Goal: Task Accomplishment & Management: Manage account settings

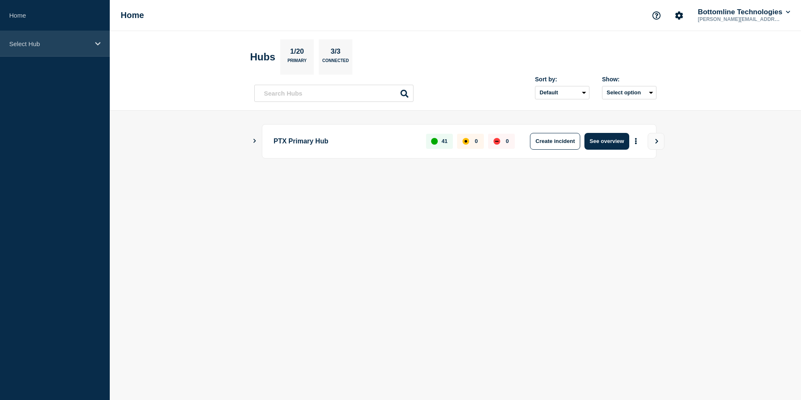
click at [72, 52] on div "Select Hub" at bounding box center [55, 44] width 110 height 26
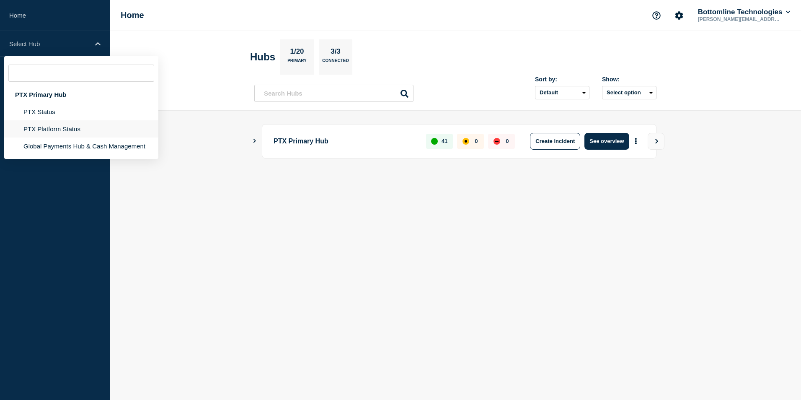
click at [66, 127] on li "PTX Platform Status" at bounding box center [81, 128] width 154 height 17
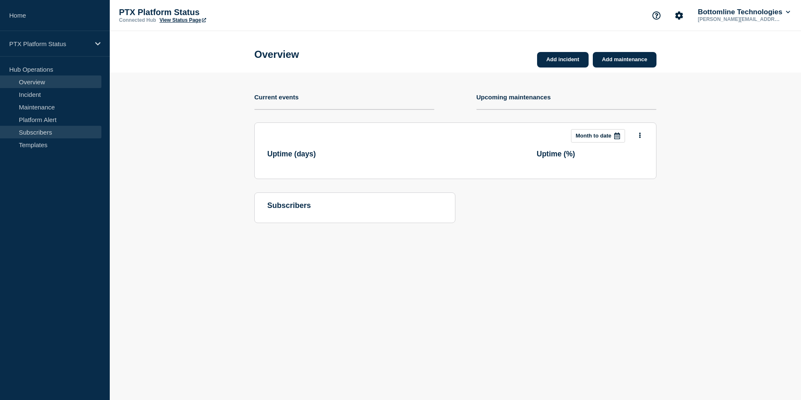
click at [49, 126] on link "Subscribers" at bounding box center [50, 132] width 101 height 13
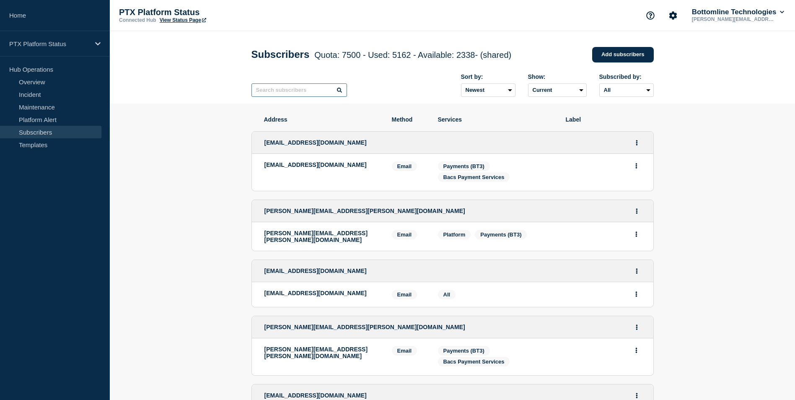
click at [299, 88] on input "text" at bounding box center [299, 89] width 96 height 13
paste input "[PERSON_NAME][EMAIL_ADDRESS][PERSON_NAME][DOMAIN_NAME]"
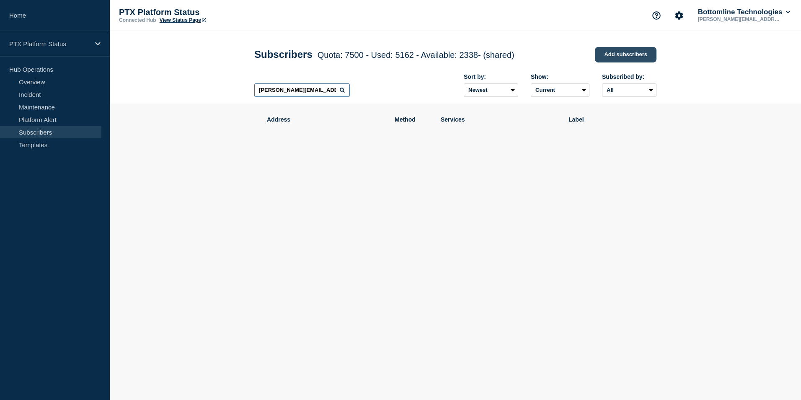
type input "[PERSON_NAME][EMAIL_ADDRESS][PERSON_NAME][DOMAIN_NAME]"
click at [619, 52] on link "Add subscribers" at bounding box center [626, 54] width 62 height 15
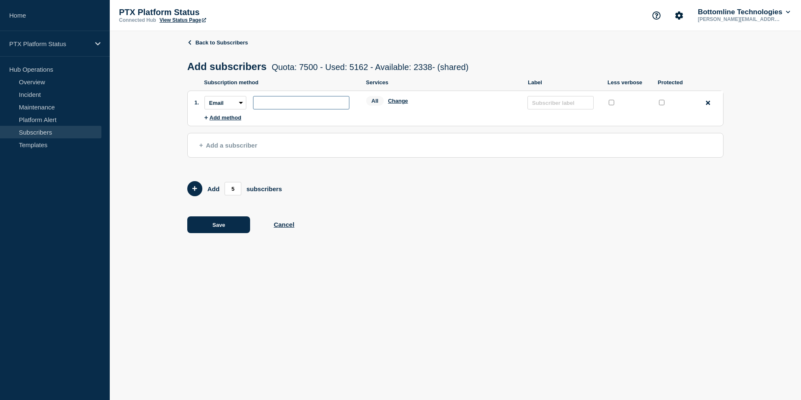
click at [287, 102] on input "subscription-address" at bounding box center [301, 102] width 96 height 13
paste input "[PERSON_NAME][EMAIL_ADDRESS][PERSON_NAME][DOMAIN_NAME]"
type input "[PERSON_NAME][EMAIL_ADDRESS][PERSON_NAME][DOMAIN_NAME]"
click at [398, 100] on button "Change" at bounding box center [398, 101] width 20 height 6
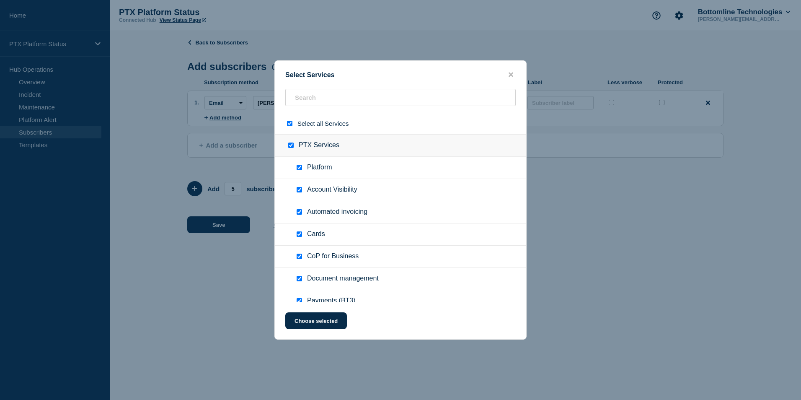
click at [290, 124] on input "select all checkbox" at bounding box center [289, 123] width 5 height 5
checkbox input "false"
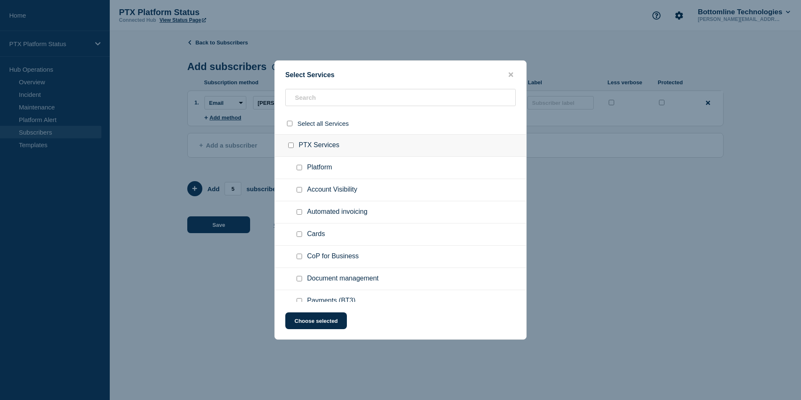
checkbox input "false"
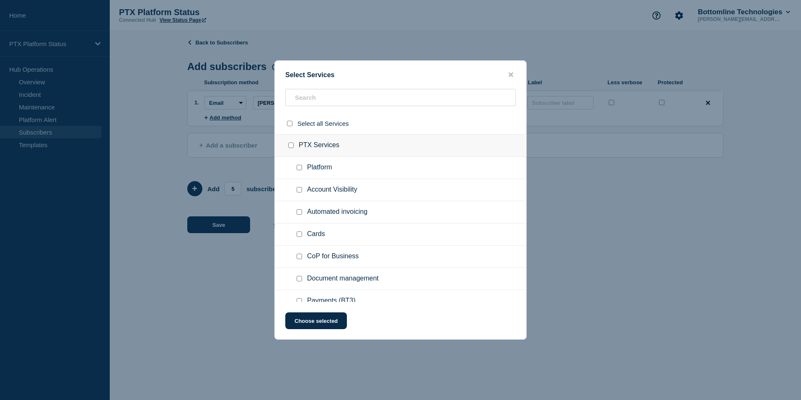
checkbox input "false"
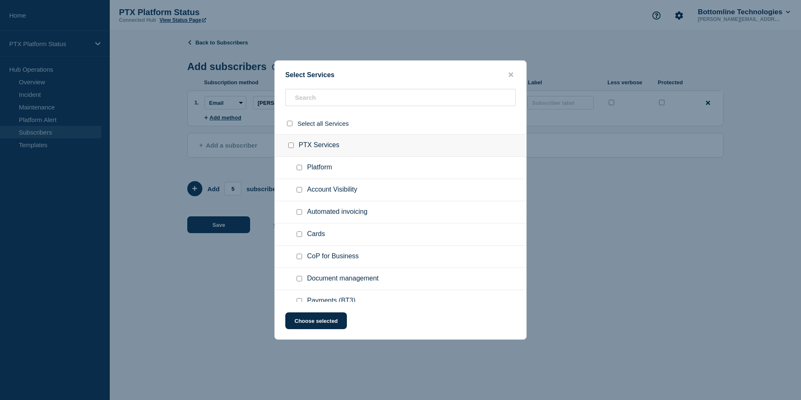
checkbox input "false"
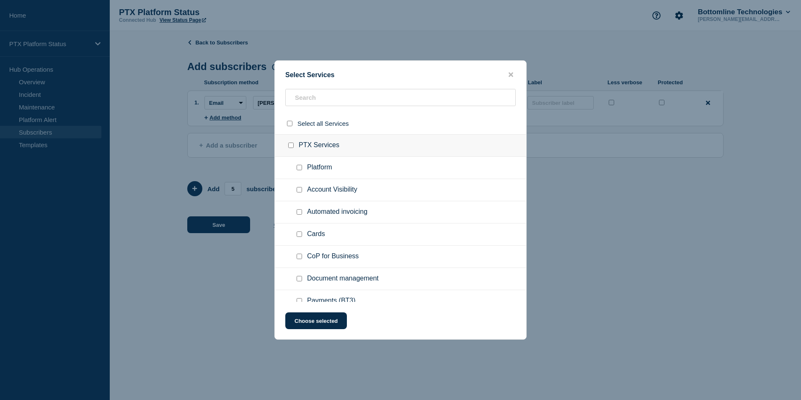
checkbox input "false"
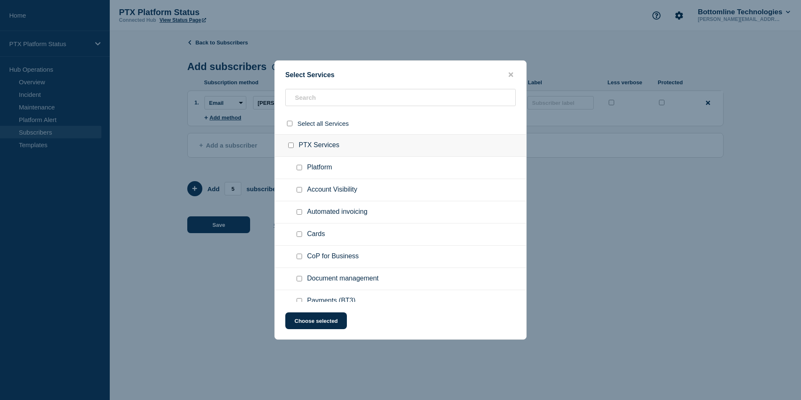
checkbox input "false"
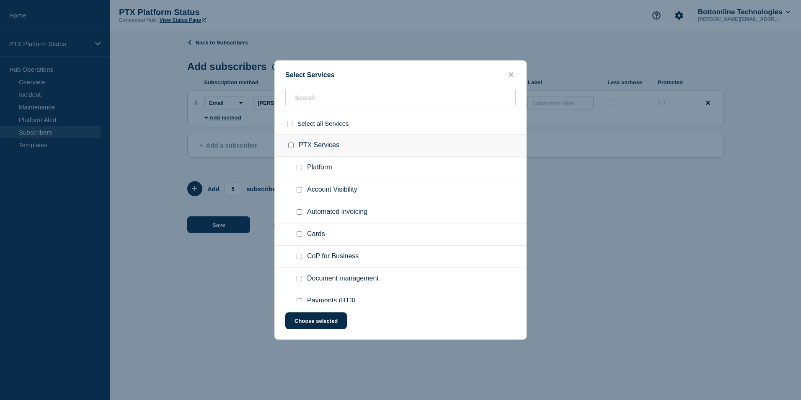
checkbox input "false"
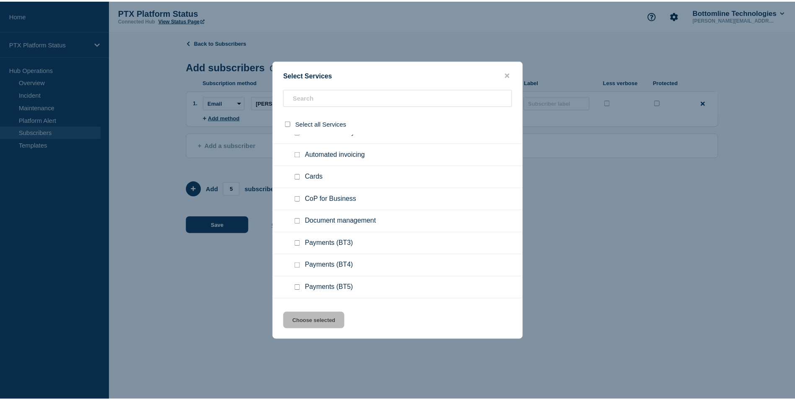
scroll to position [58, 0]
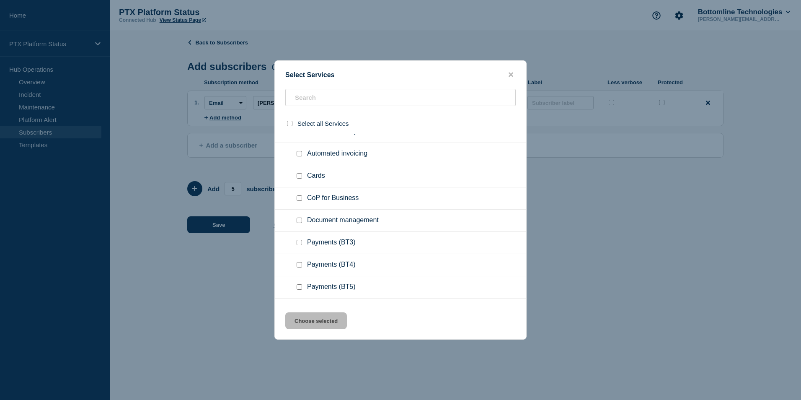
click at [301, 245] on input "Payments (BT3) checkbox" at bounding box center [299, 242] width 5 height 5
checkbox input "true"
click at [309, 316] on button "Choose selected" at bounding box center [316, 320] width 62 height 17
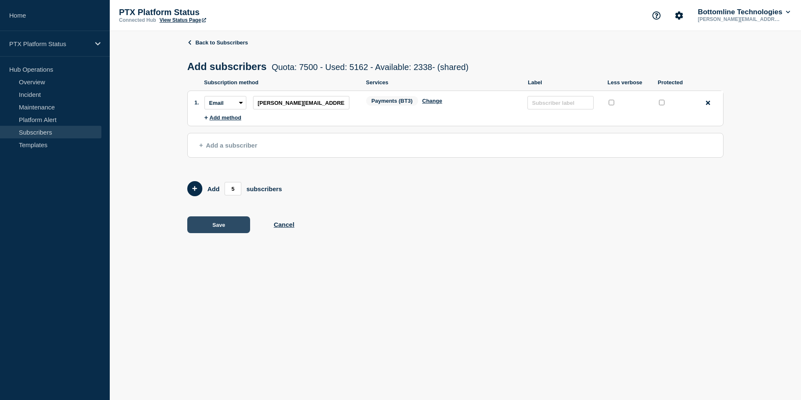
click at [237, 221] on button "Save" at bounding box center [218, 224] width 63 height 17
